Goal: Browse casually: Explore the website without a specific task or goal

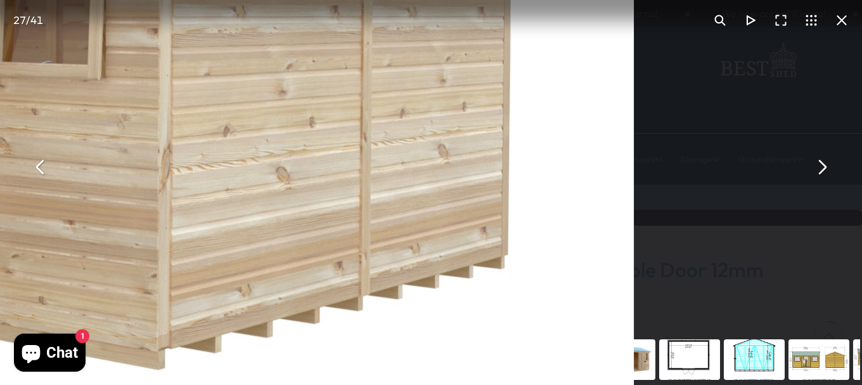
scroll to position [190, 0]
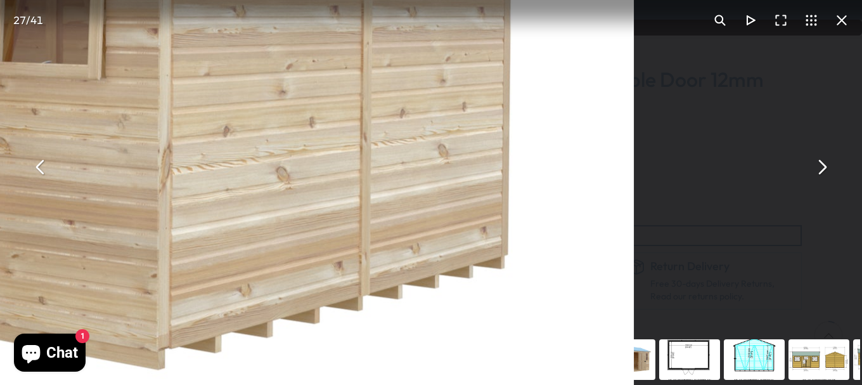
click at [825, 165] on button "You can close this modal content with the ESC key" at bounding box center [821, 167] width 30 height 30
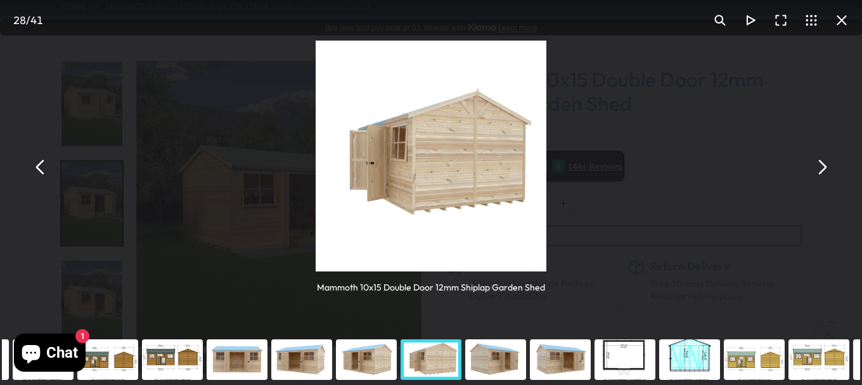
click at [825, 165] on button "You can close this modal content with the ESC key" at bounding box center [821, 167] width 30 height 30
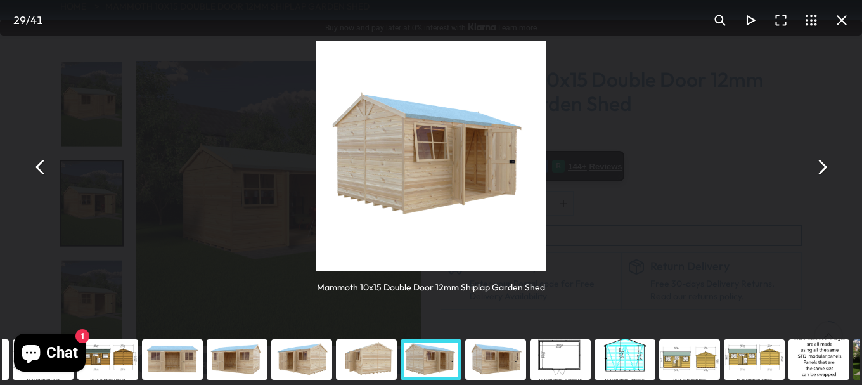
click at [825, 165] on button "You can close this modal content with the ESC key" at bounding box center [821, 167] width 30 height 30
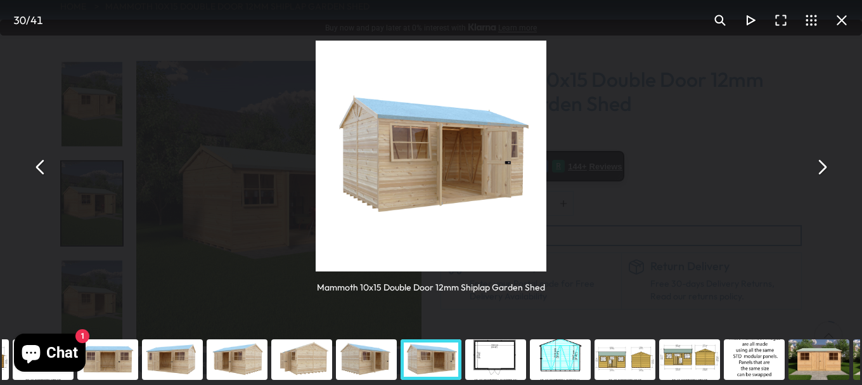
click at [825, 165] on button "You can close this modal content with the ESC key" at bounding box center [821, 167] width 30 height 30
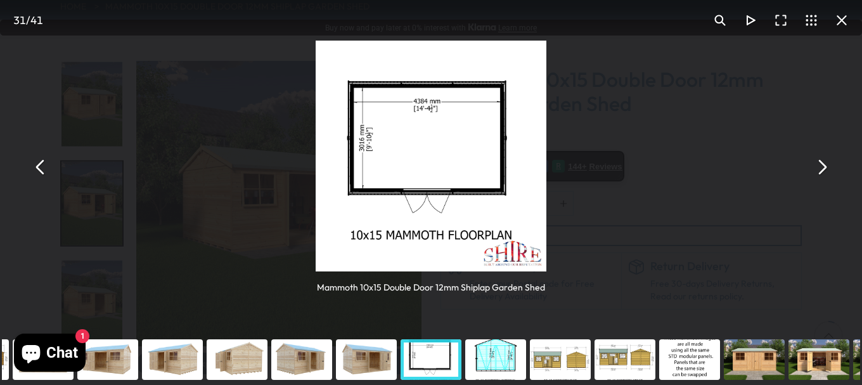
click at [501, 352] on div "You can close this modal content with the ESC key" at bounding box center [495, 359] width 65 height 51
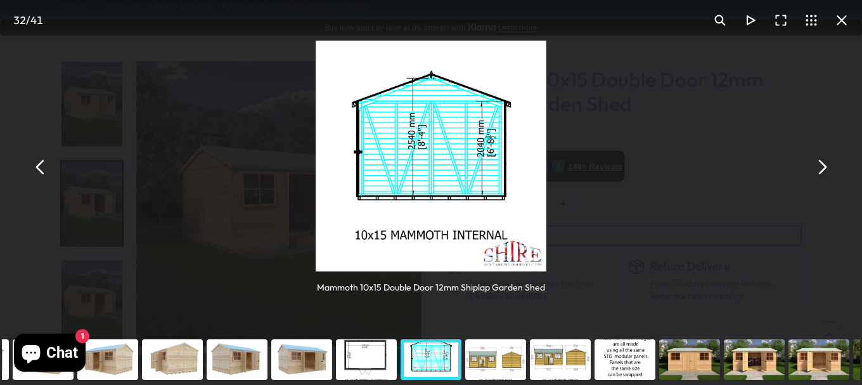
click at [585, 359] on div "You can close this modal content with the ESC key" at bounding box center [560, 359] width 65 height 51
